Goal: Task Accomplishment & Management: Use online tool/utility

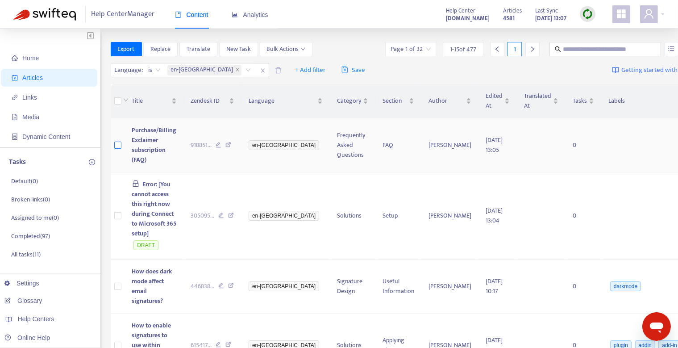
click at [117, 149] on label at bounding box center [117, 145] width 7 height 10
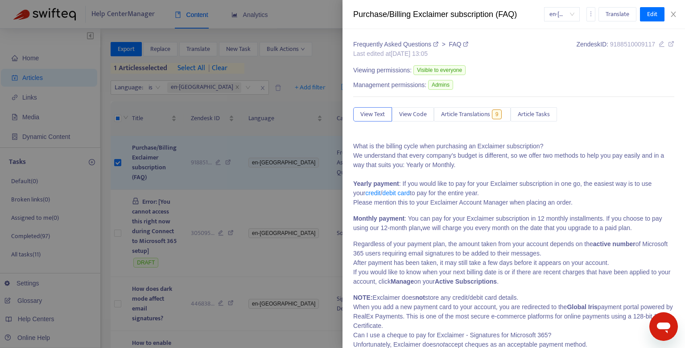
click at [237, 45] on div at bounding box center [342, 174] width 685 height 348
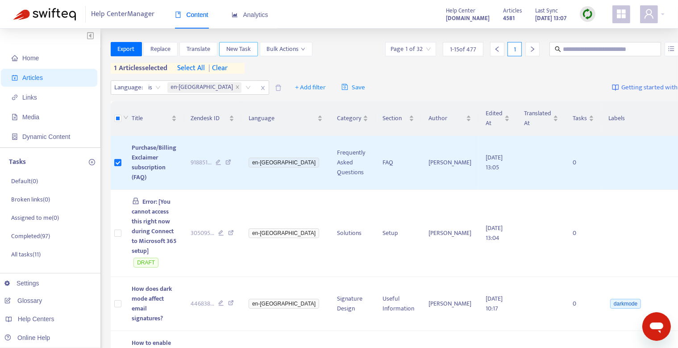
click at [237, 45] on span "New Task" at bounding box center [238, 49] width 25 height 10
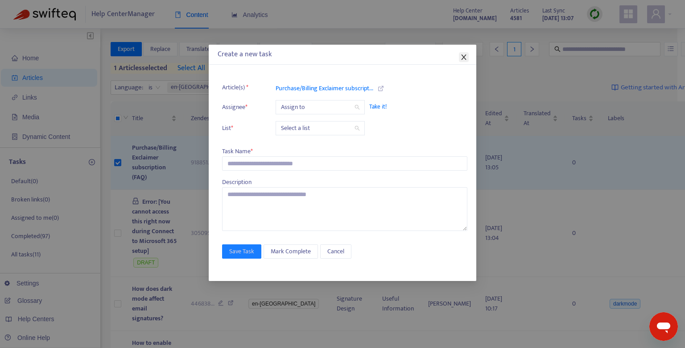
click at [465, 54] on icon "close" at bounding box center [464, 57] width 7 height 7
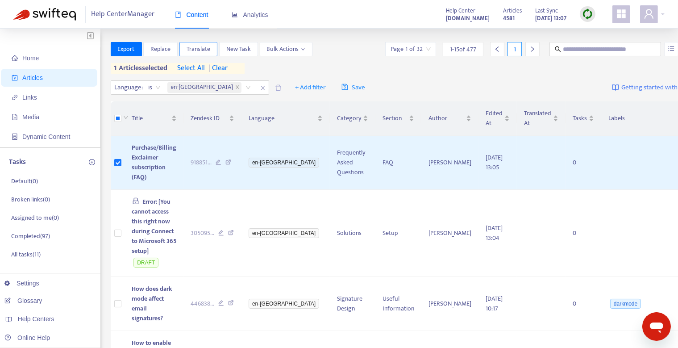
click at [197, 49] on span "Translate" at bounding box center [199, 49] width 24 height 10
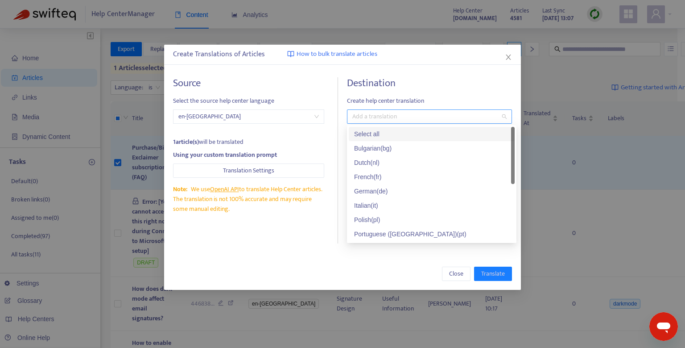
click at [425, 115] on div at bounding box center [425, 116] width 152 height 11
click at [403, 128] on div "Select all" at bounding box center [432, 134] width 166 height 14
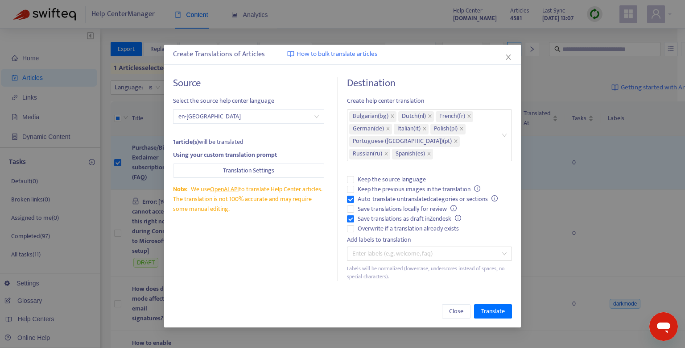
click at [331, 245] on div "Source Select the source help center language en-gb 1 article(s) will be transl…" at bounding box center [255, 178] width 165 height 203
click at [489, 307] on span "Translate" at bounding box center [493, 311] width 24 height 10
